Goal: Navigation & Orientation: Go to known website

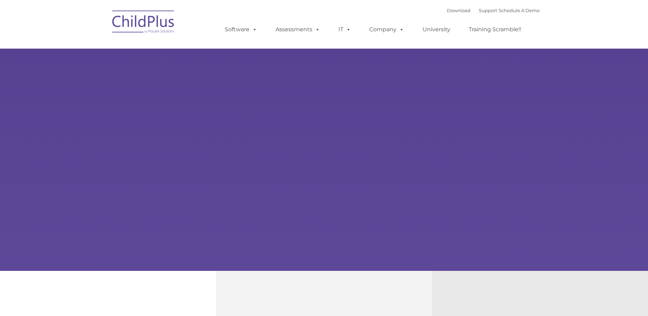
type input ""
select select "MEDIUM"
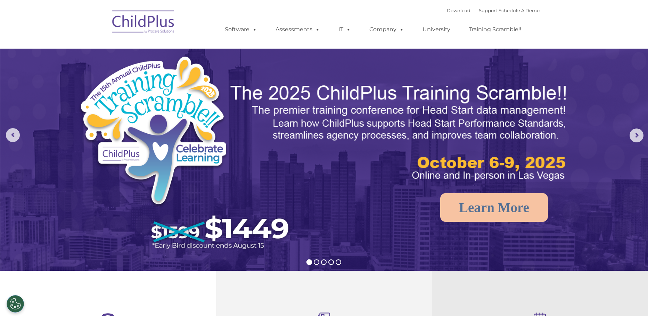
click at [144, 28] on img at bounding box center [143, 23] width 69 height 35
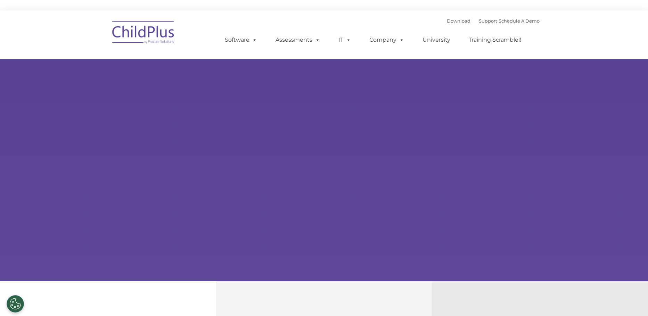
type input ""
select select "MEDIUM"
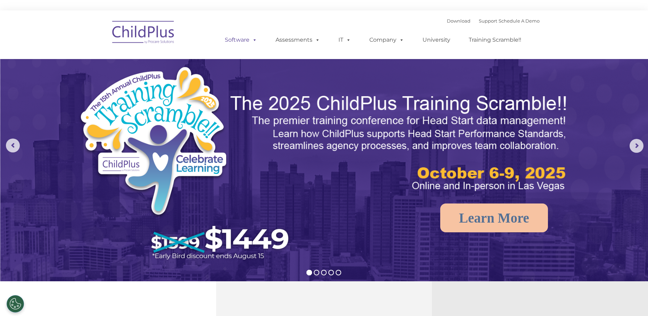
click at [254, 39] on span at bounding box center [253, 39] width 8 height 7
click at [7, 141] on rs-arrow at bounding box center [13, 146] width 14 height 14
